Goal: Task Accomplishment & Management: Manage account settings

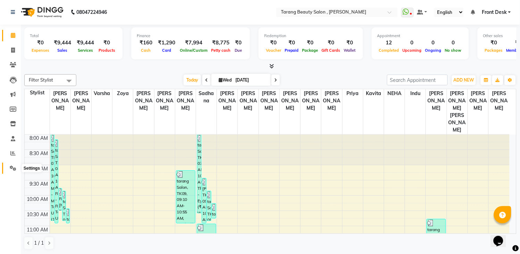
click at [13, 168] on icon at bounding box center [13, 168] width 7 height 5
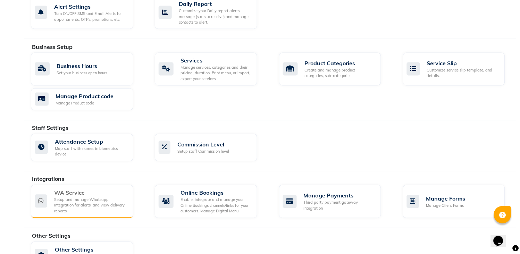
scroll to position [257, 0]
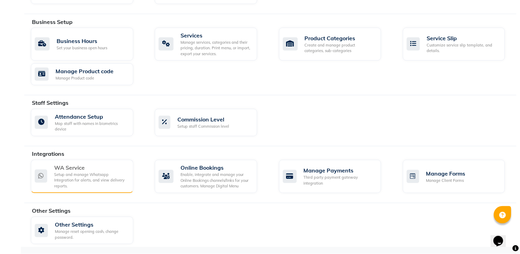
click at [72, 183] on div "Setup and manage Whatsapp Integration for alerts, and view delivery reports." at bounding box center [91, 180] width 74 height 17
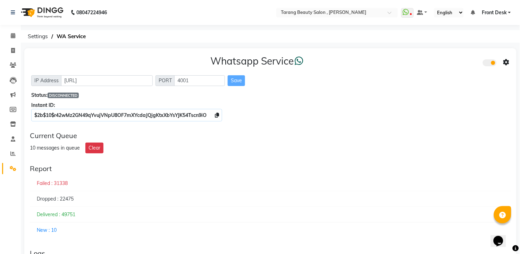
click at [58, 96] on span "DISCONNECTED" at bounding box center [63, 96] width 31 height 6
click at [66, 93] on span "DISCONNECTED" at bounding box center [63, 96] width 31 height 6
click at [96, 147] on button "Clear" at bounding box center [94, 148] width 18 height 11
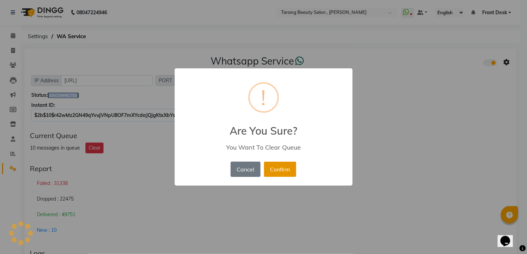
click at [278, 174] on button "Confirm" at bounding box center [280, 169] width 32 height 15
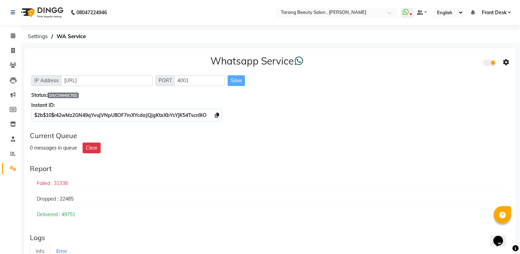
click at [285, 64] on h3 "Whatsapp Service" at bounding box center [256, 61] width 93 height 12
click at [283, 64] on h3 "Whatsapp Service" at bounding box center [256, 61] width 93 height 12
drag, startPoint x: 281, startPoint y: 65, endPoint x: 270, endPoint y: 62, distance: 11.8
click at [279, 65] on h3 "Whatsapp Service" at bounding box center [256, 61] width 93 height 12
click at [266, 61] on h3 "Whatsapp Service" at bounding box center [256, 61] width 93 height 12
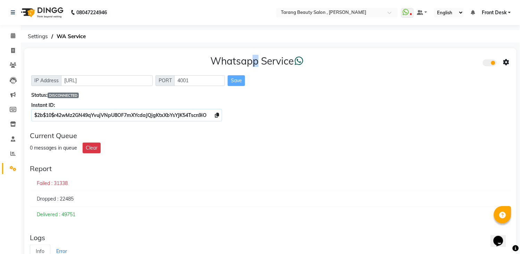
click at [253, 65] on h3 "Whatsapp Service" at bounding box center [256, 61] width 93 height 12
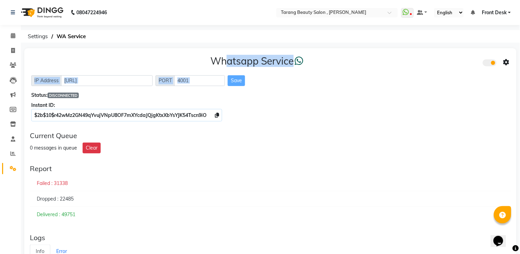
drag, startPoint x: 207, startPoint y: 69, endPoint x: 370, endPoint y: 71, distance: 162.8
click at [370, 71] on div "Whatsapp Service IP Address [URL] PORT 4001 Save Status: DISCONNECTED Instant I…" at bounding box center [270, 87] width 492 height 78
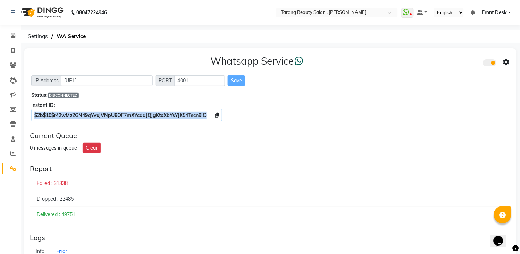
click at [337, 120] on div "Whatsapp Service IP Address [URL] PORT 4001 Save Status: DISCONNECTED Instant I…" at bounding box center [270, 87] width 492 height 78
click at [488, 63] on span at bounding box center [490, 62] width 14 height 7
click at [488, 64] on input "checkbox" at bounding box center [488, 64] width 0 height 0
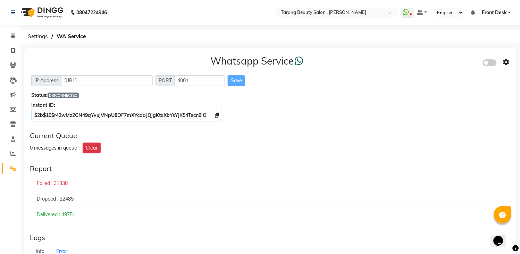
click at [488, 63] on span at bounding box center [490, 62] width 14 height 7
click at [488, 64] on input "checkbox" at bounding box center [488, 64] width 0 height 0
click at [11, 51] on icon at bounding box center [13, 50] width 4 height 5
select select "service"
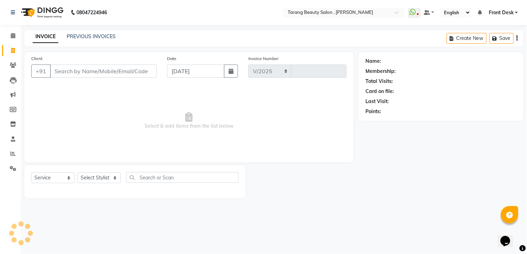
select select "5133"
type input "3076"
click at [68, 67] on input "Client" at bounding box center [103, 71] width 107 height 13
click at [10, 34] on span at bounding box center [13, 36] width 12 height 8
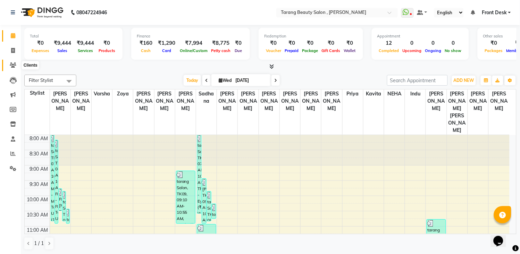
click at [15, 64] on icon at bounding box center [13, 64] width 7 height 5
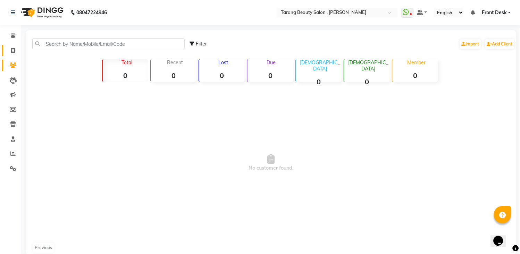
click at [12, 50] on icon at bounding box center [13, 50] width 4 height 5
select select "service"
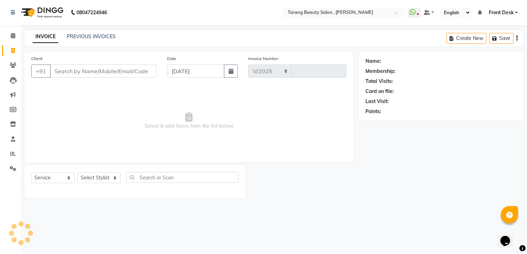
select select "5133"
type input "3076"
click at [59, 71] on input "Client" at bounding box center [103, 71] width 107 height 13
click at [143, 70] on input "Client" at bounding box center [103, 71] width 107 height 13
drag, startPoint x: 143, startPoint y: 70, endPoint x: 62, endPoint y: 70, distance: 80.5
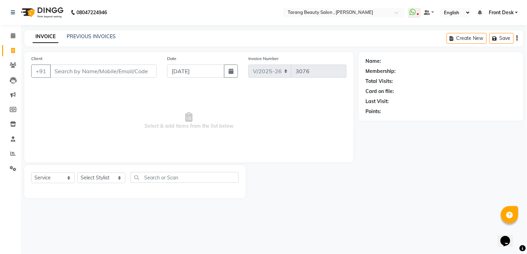
click at [62, 70] on input "Client" at bounding box center [103, 71] width 107 height 13
click at [15, 164] on link "Settings" at bounding box center [10, 168] width 17 height 11
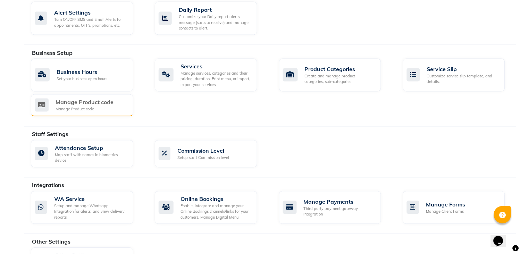
scroll to position [257, 0]
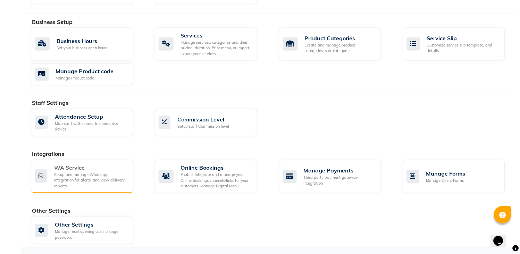
click at [85, 165] on div "WA Service" at bounding box center [91, 168] width 74 height 8
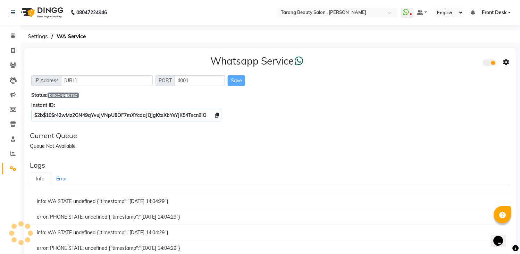
click at [75, 95] on span "DISCONNECTED" at bounding box center [63, 96] width 31 height 6
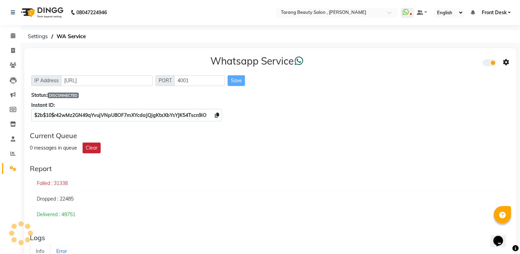
click at [91, 145] on button "Clear" at bounding box center [92, 148] width 18 height 11
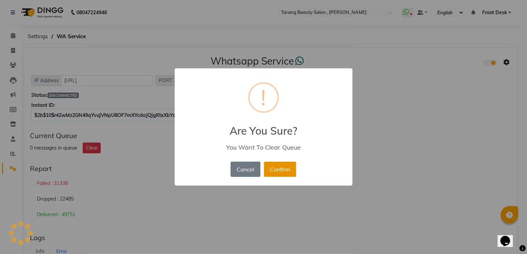
click at [283, 164] on button "Confirm" at bounding box center [280, 169] width 32 height 15
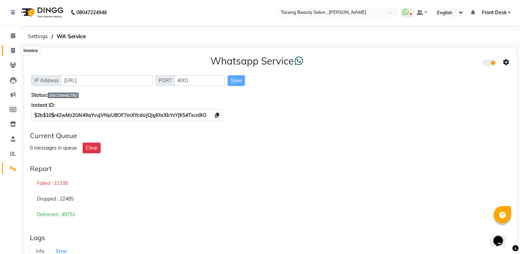
click at [12, 50] on icon at bounding box center [13, 50] width 4 height 5
select select "service"
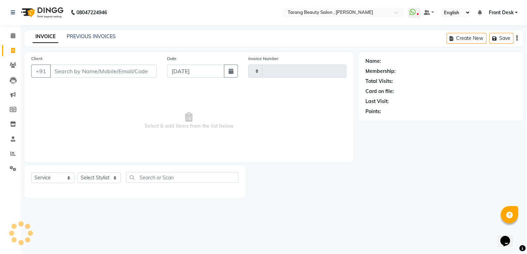
type input "3076"
select select "5133"
